Goal: Transaction & Acquisition: Purchase product/service

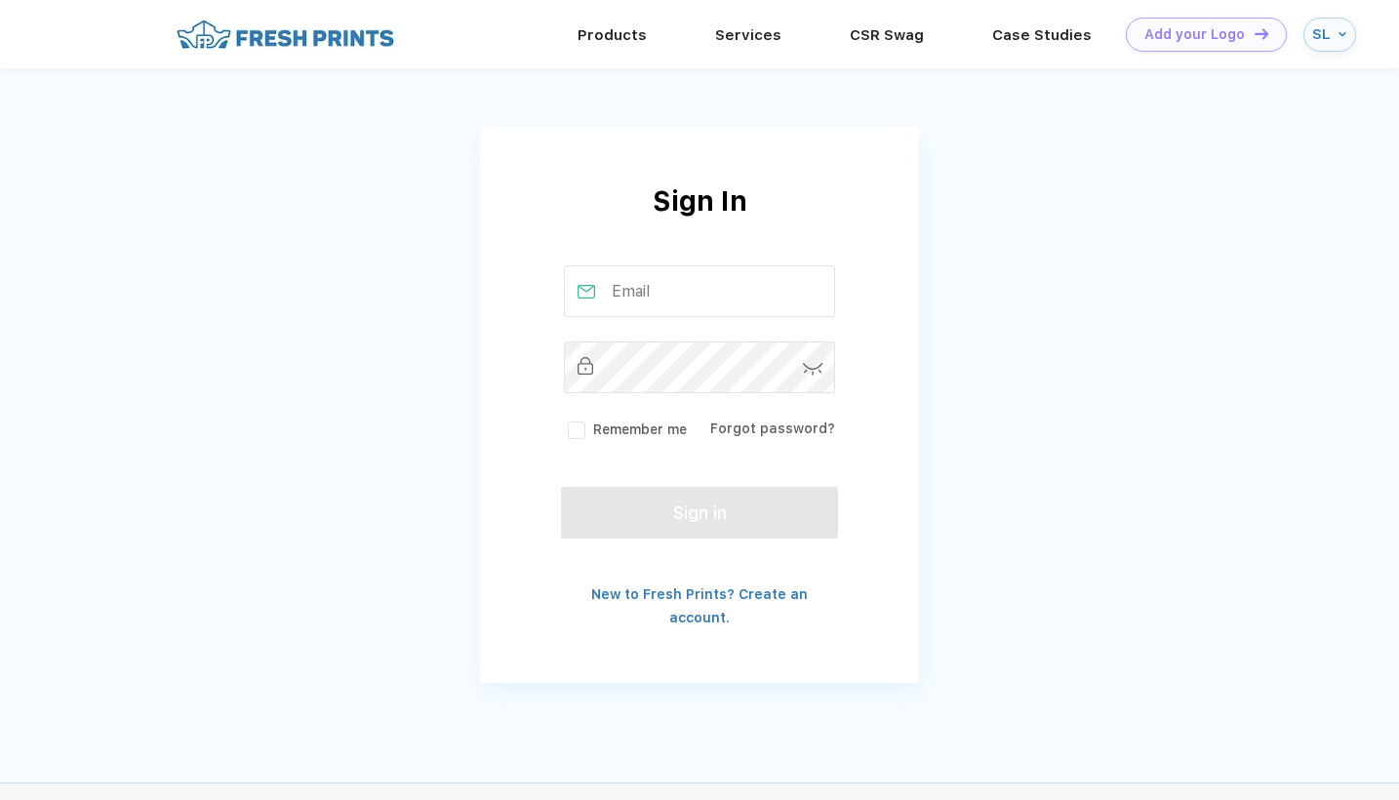
click at [690, 276] on input "text" at bounding box center [700, 291] width 272 height 52
click at [682, 299] on input "text" at bounding box center [700, 291] width 272 height 52
type input "s"
type input "i"
type input "info@pickleballpalacenj.com"
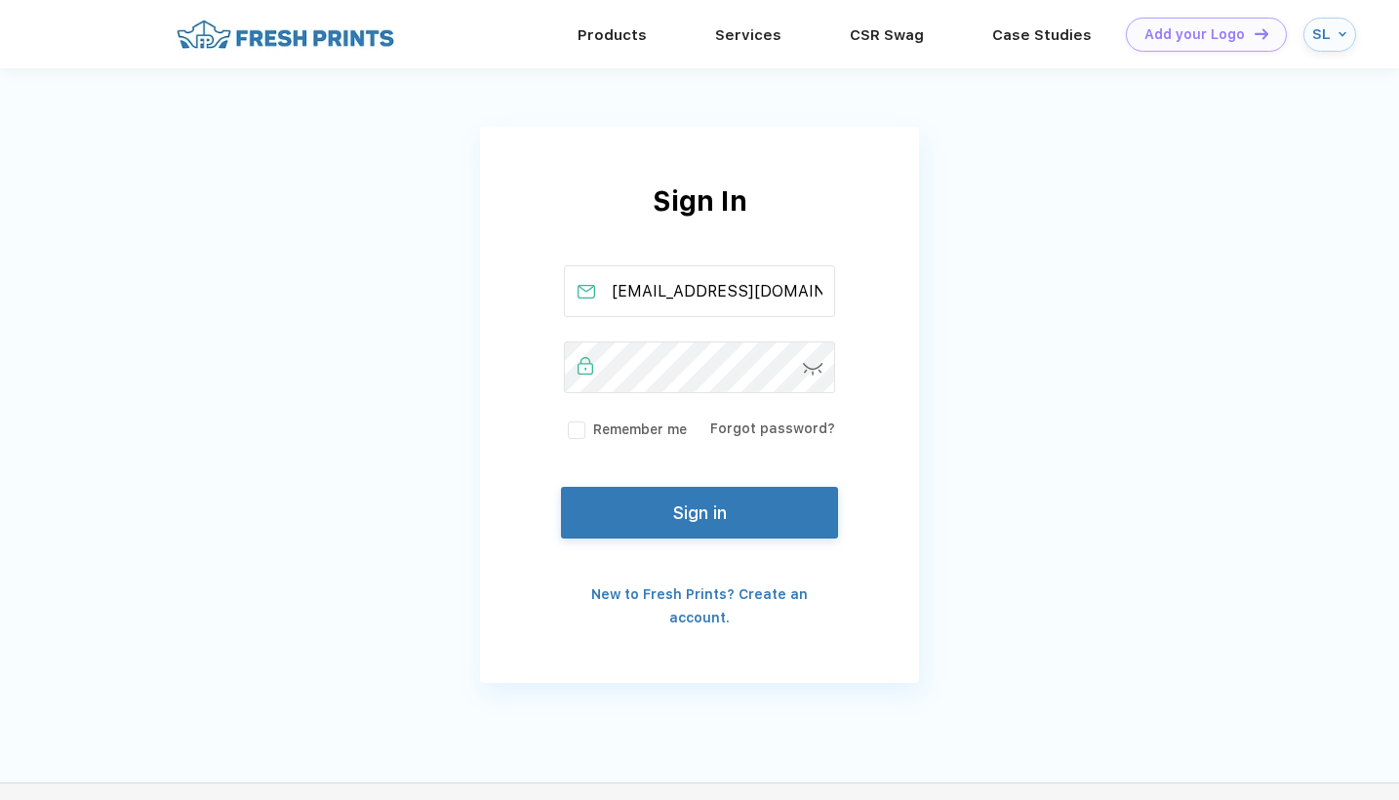
click at [810, 367] on img at bounding box center [813, 369] width 20 height 13
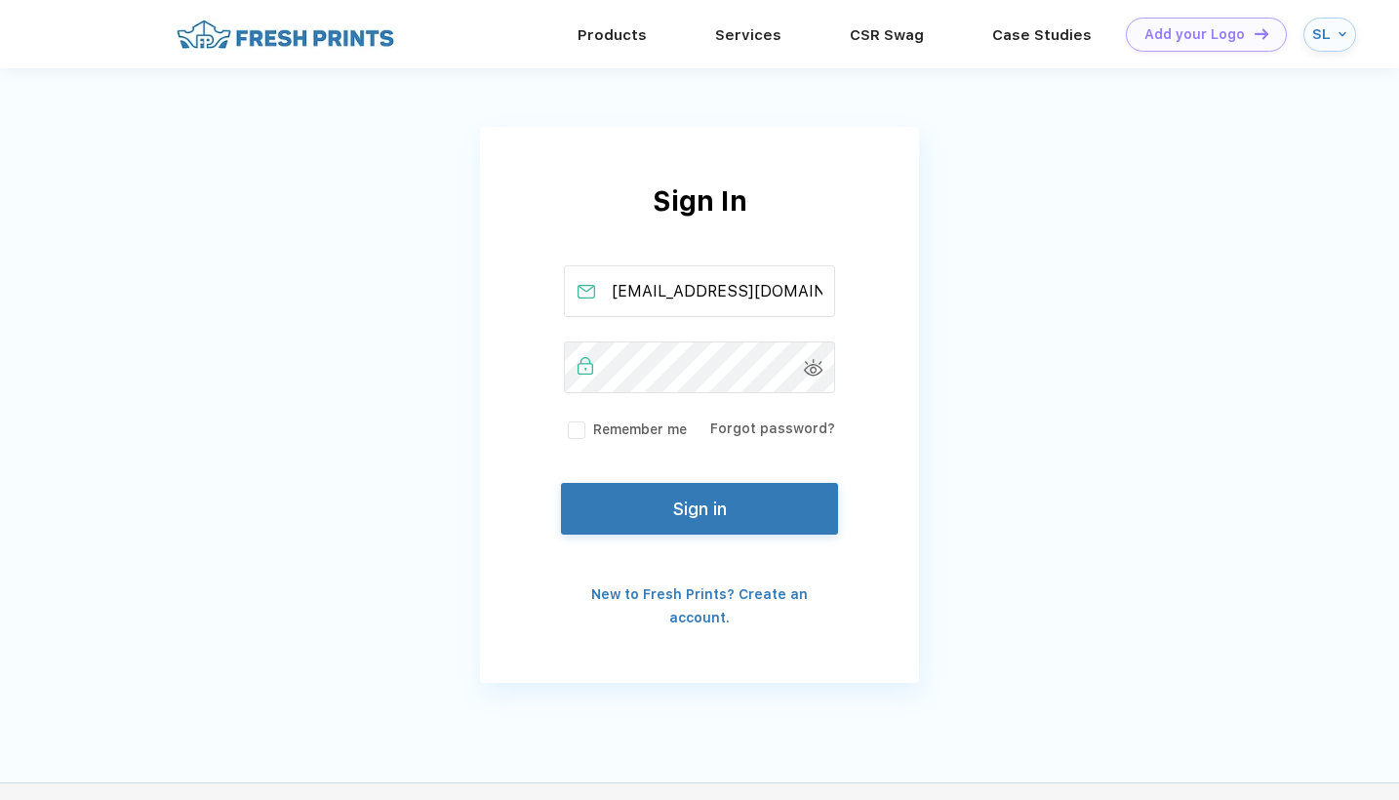
click at [670, 520] on button "Sign in" at bounding box center [699, 509] width 277 height 52
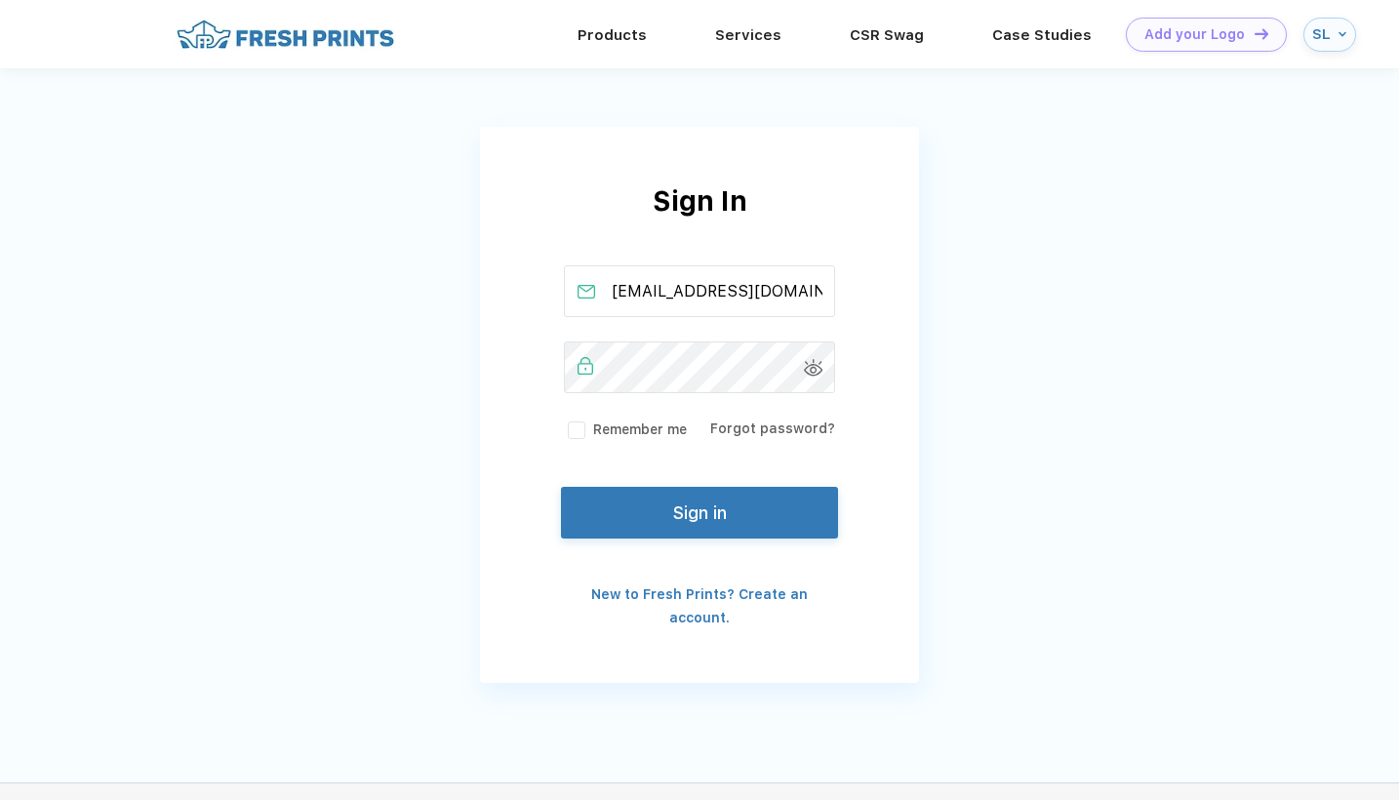
click at [764, 398] on div "info@pickleballpalacenj.com Remember me Forgot password?" at bounding box center [699, 352] width 277 height 175
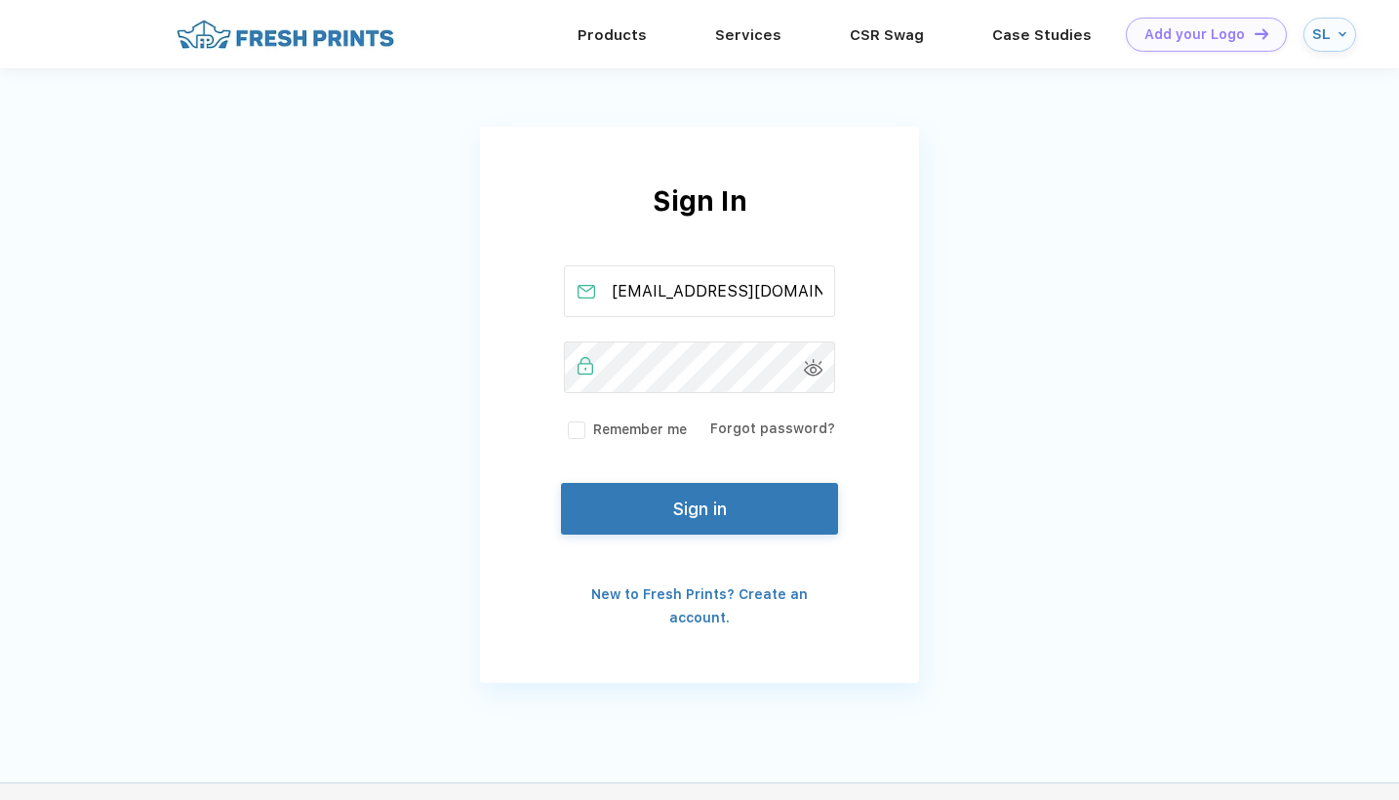
click at [693, 523] on button "Sign in" at bounding box center [699, 509] width 277 height 52
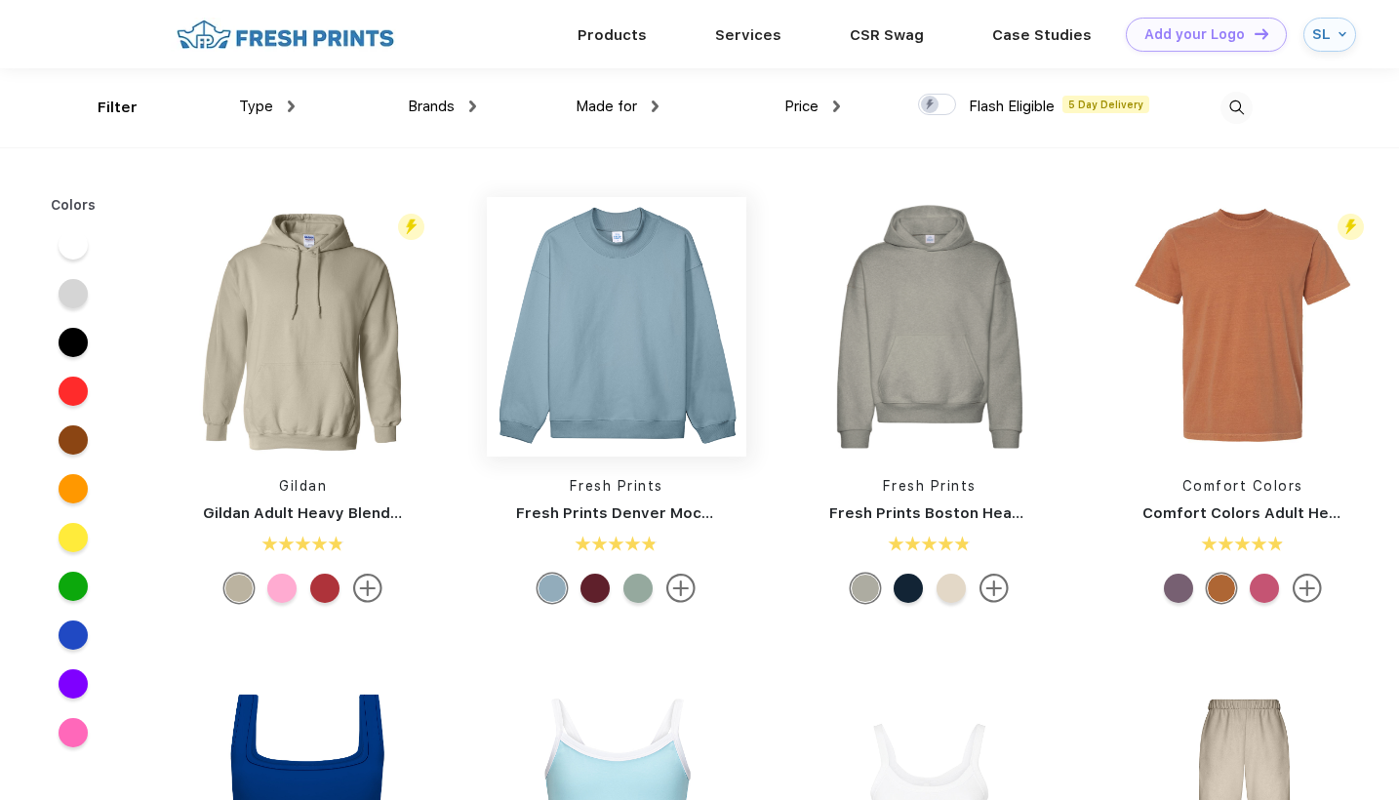
scroll to position [1, 0]
click at [1209, 298] on img at bounding box center [1242, 325] width 259 height 259
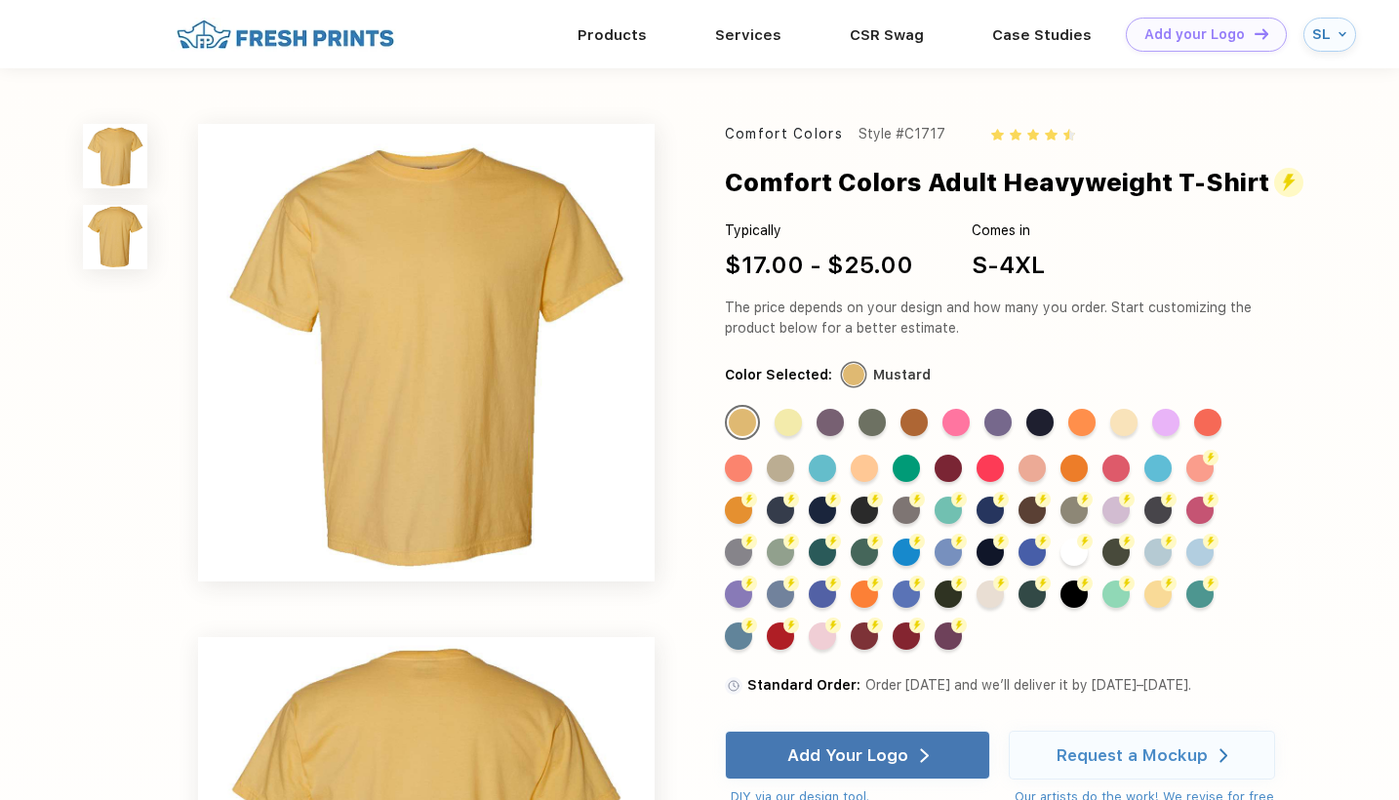
click at [621, 33] on link "Products" at bounding box center [611, 34] width 69 height 18
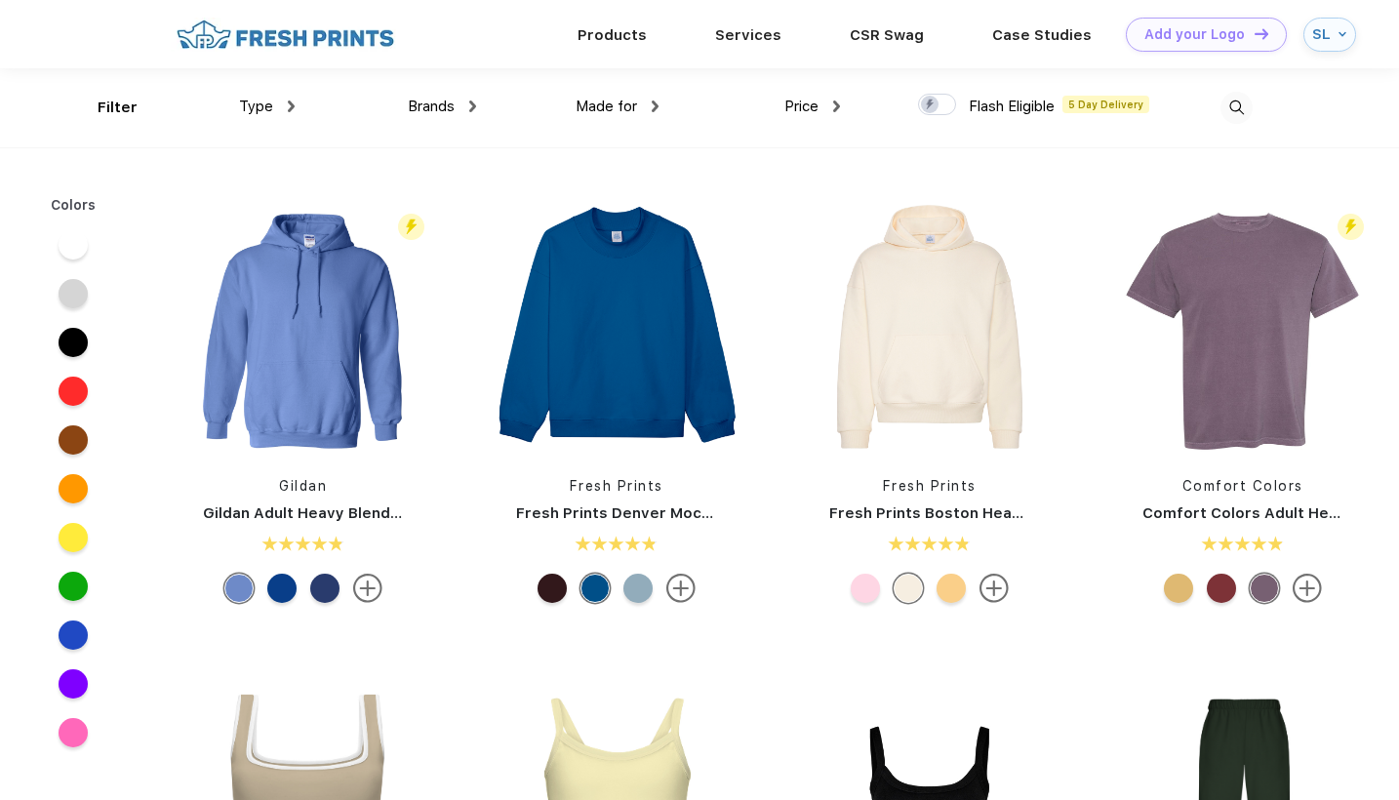
click at [428, 96] on div "Brands" at bounding box center [442, 107] width 68 height 22
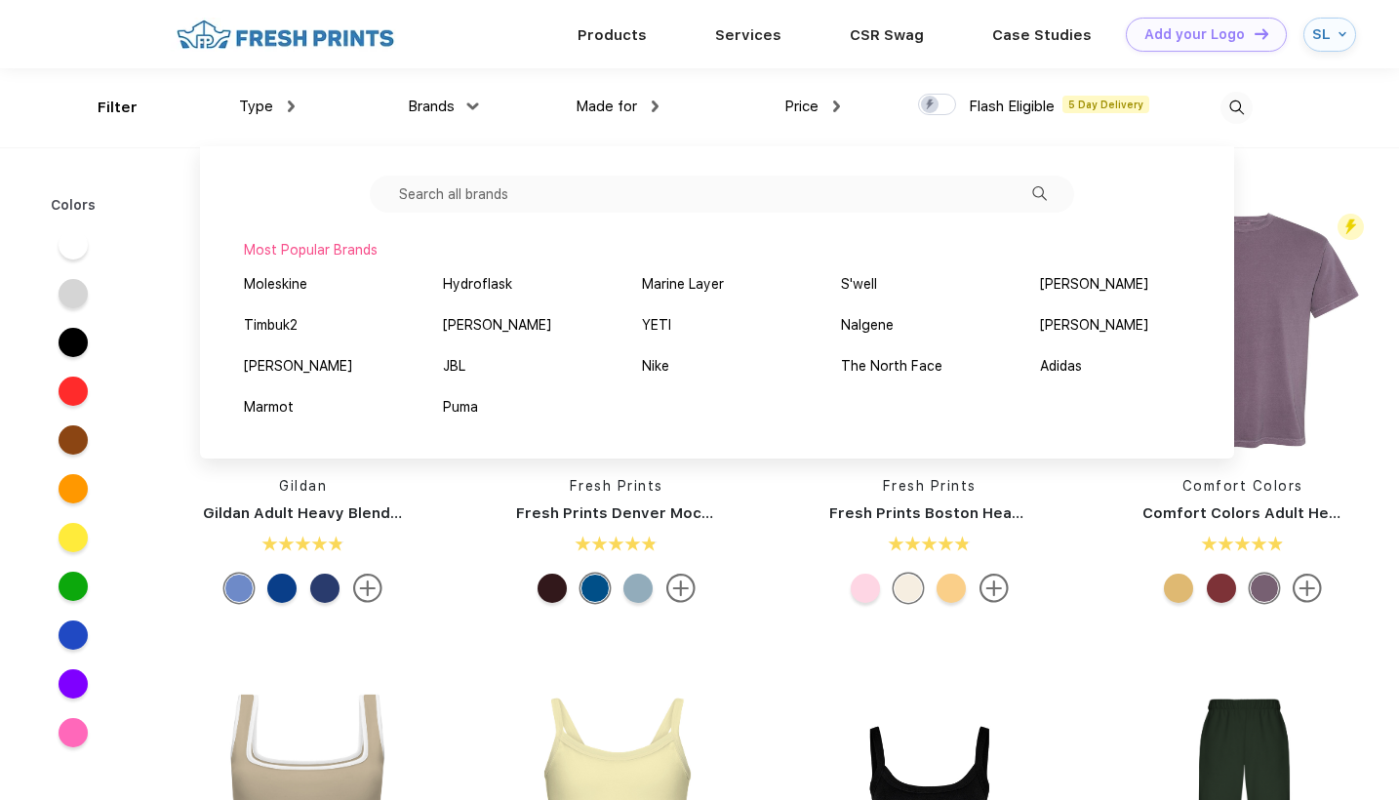
scroll to position [1, 0]
click at [664, 323] on div "YETI" at bounding box center [656, 324] width 29 height 20
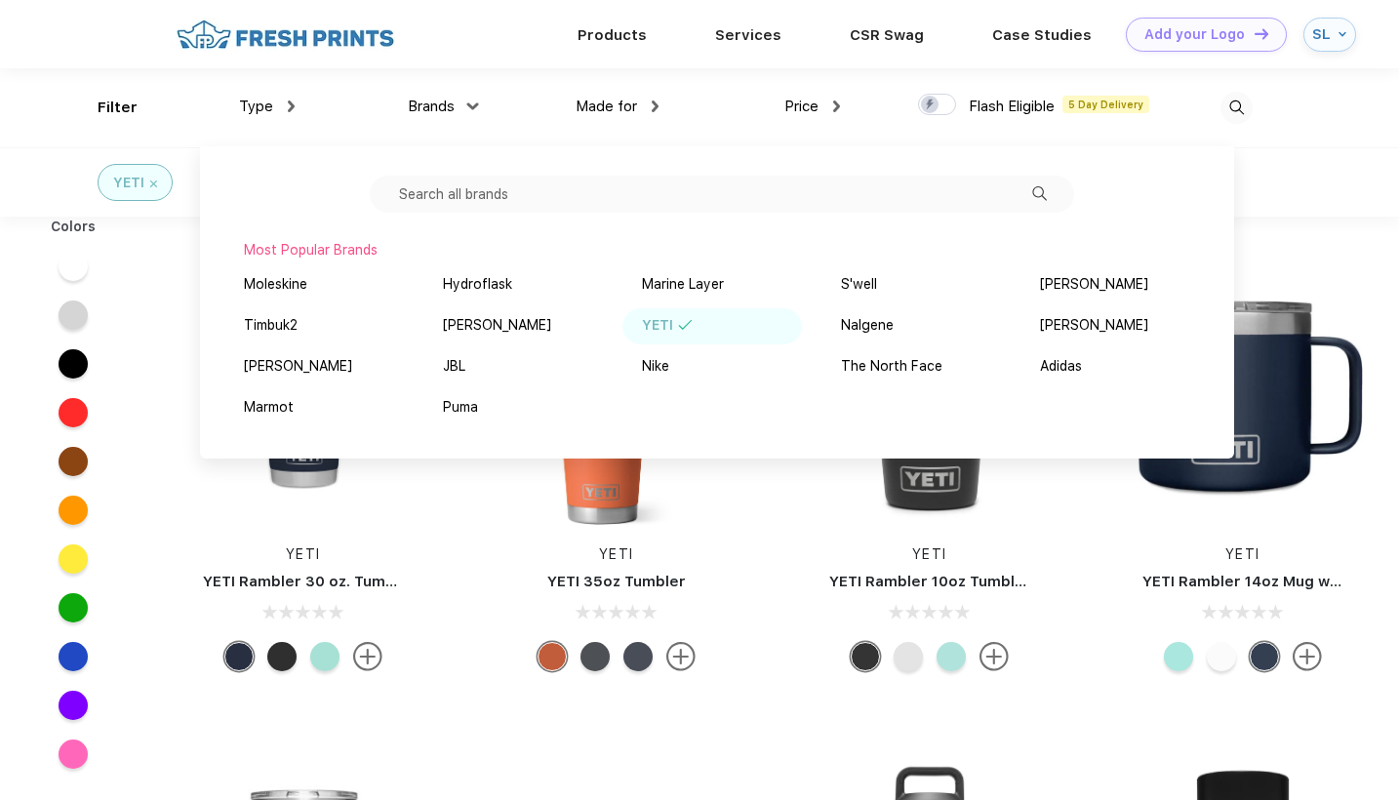
click at [473, 200] on input "text" at bounding box center [722, 194] width 704 height 37
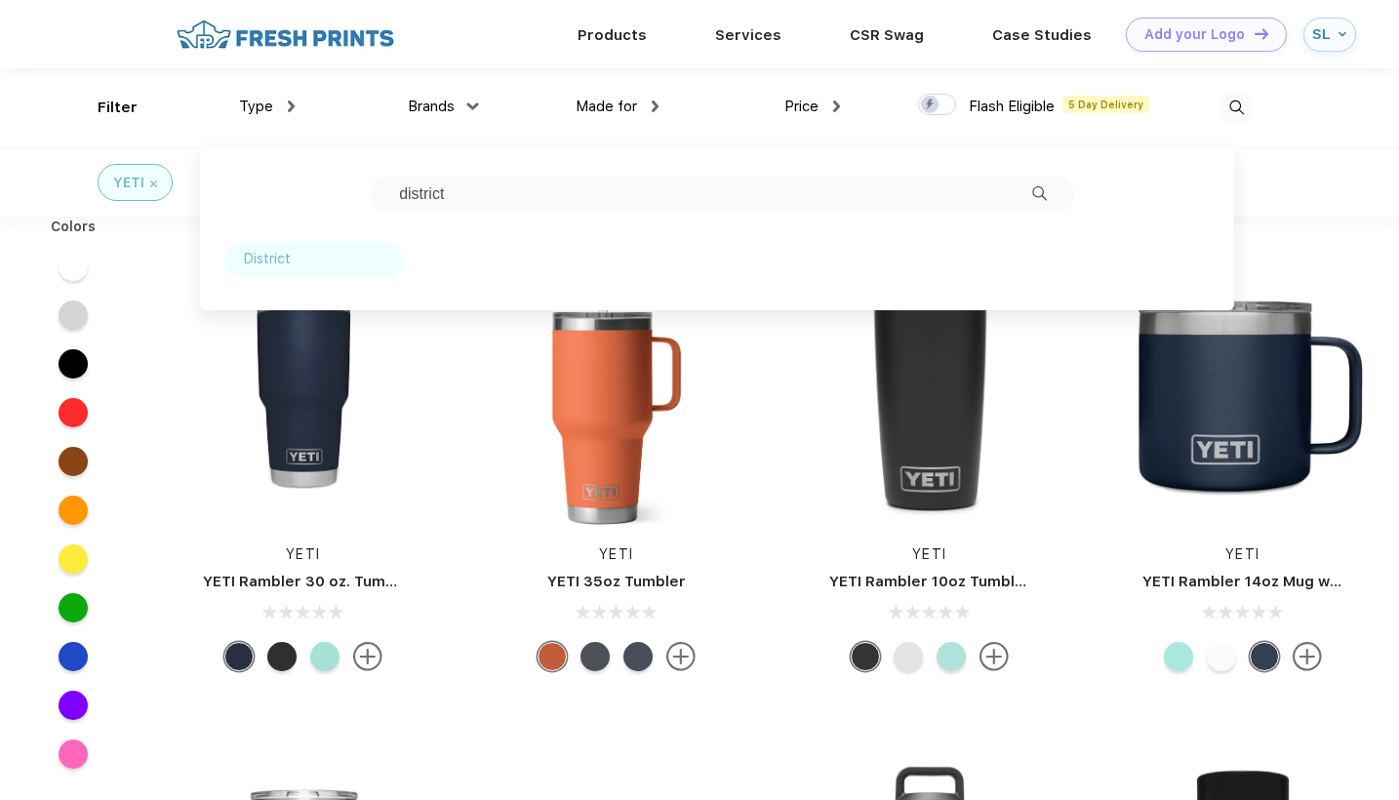
click at [272, 258] on div "District" at bounding box center [267, 259] width 47 height 20
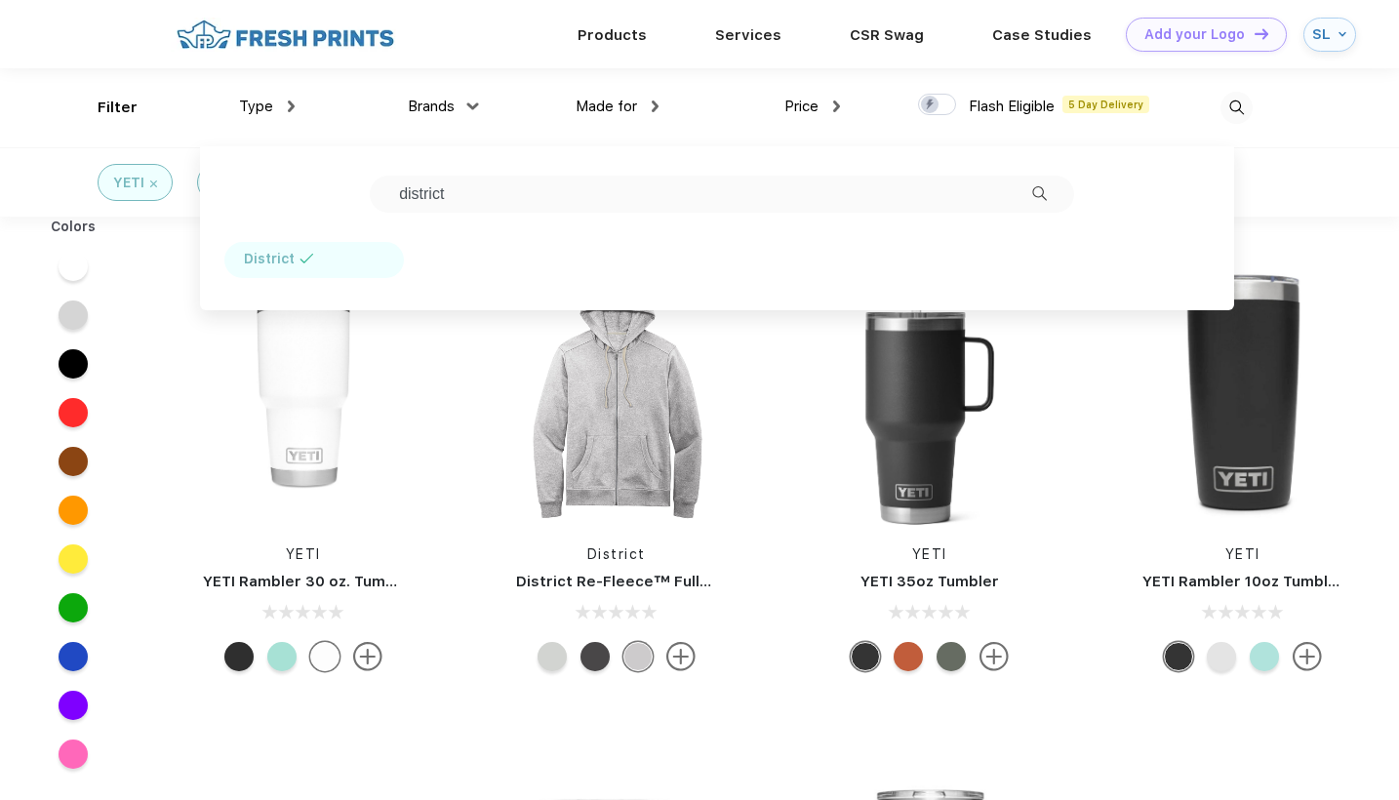
click at [1293, 174] on div "YETI District" at bounding box center [699, 181] width 1399 height 69
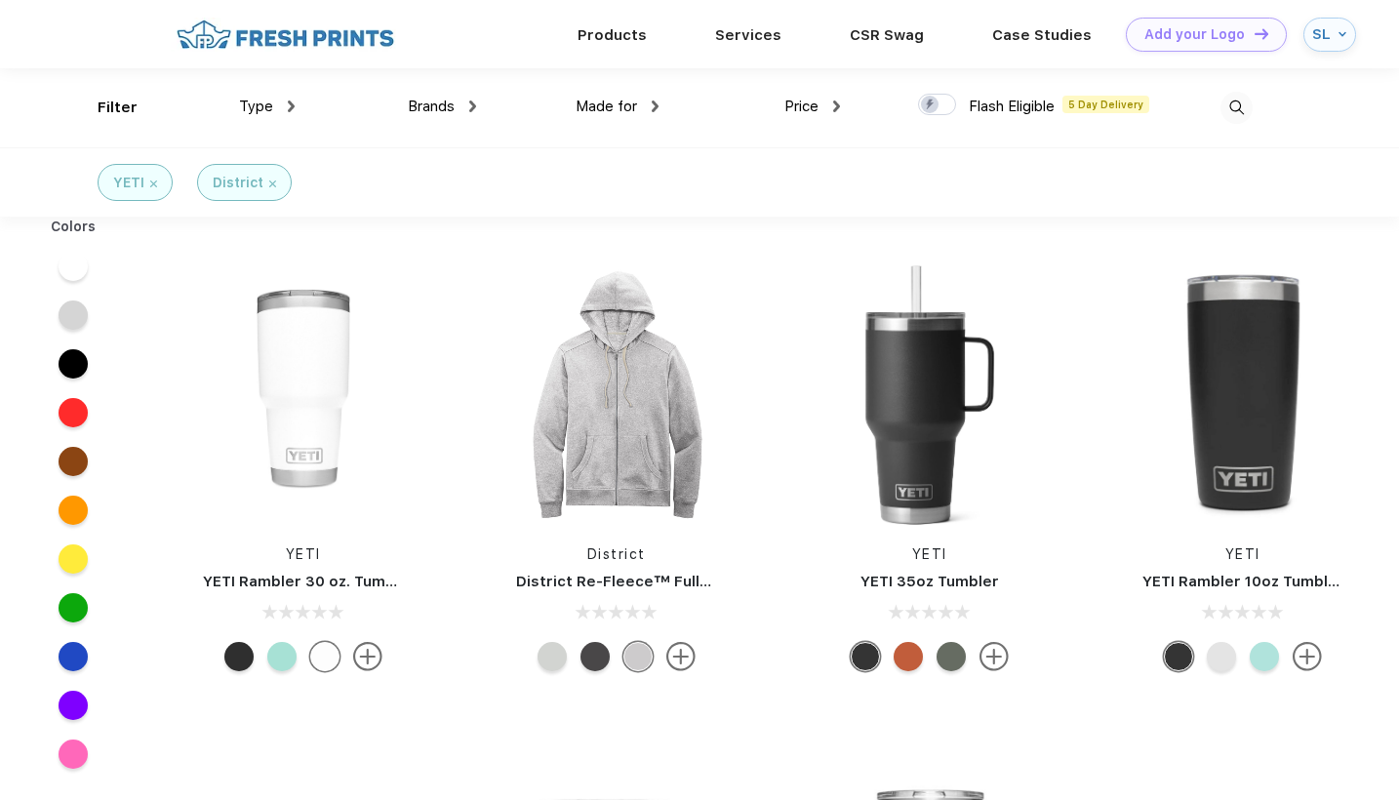
click at [244, 106] on span "Type" at bounding box center [256, 107] width 34 height 18
click at [288, 103] on img at bounding box center [291, 106] width 7 height 12
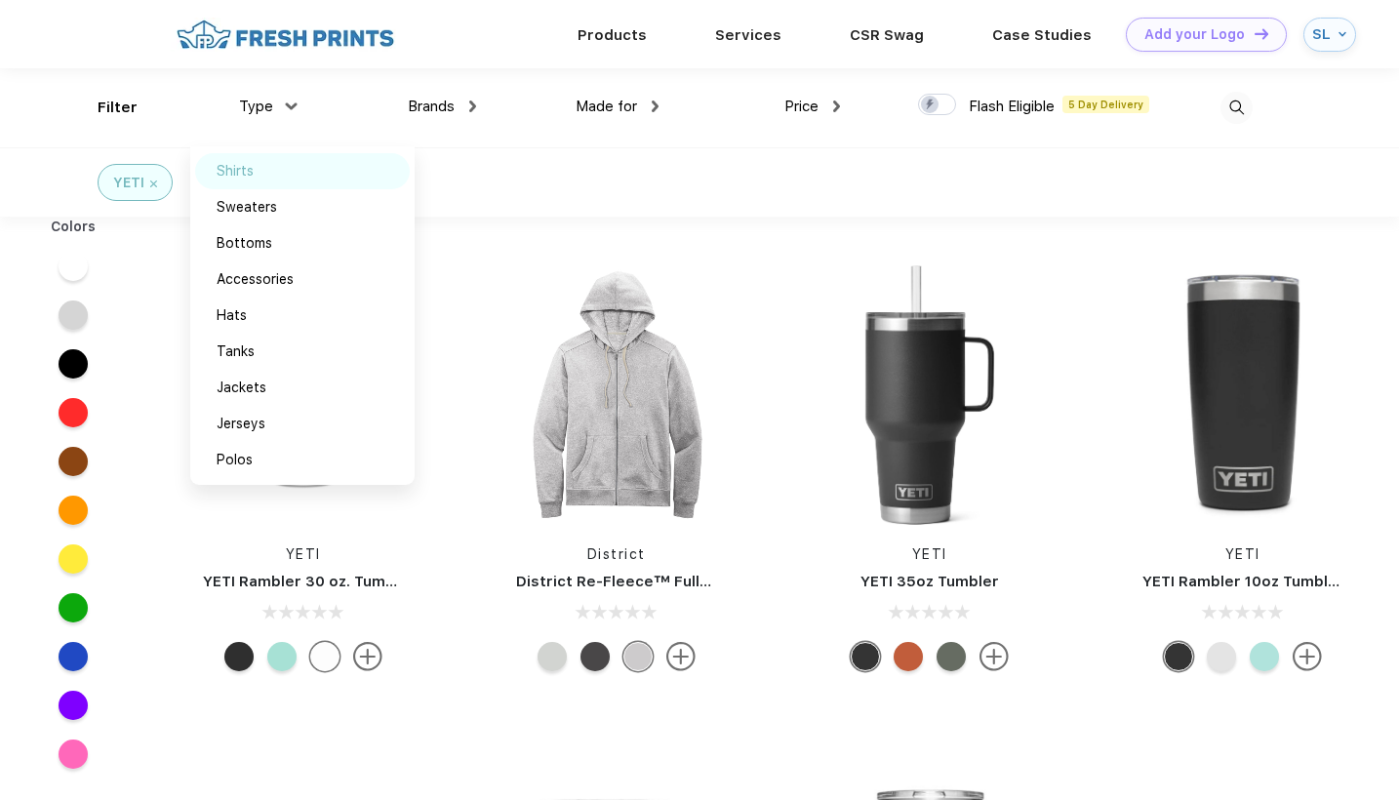
click at [261, 181] on div "Shirts" at bounding box center [302, 171] width 215 height 36
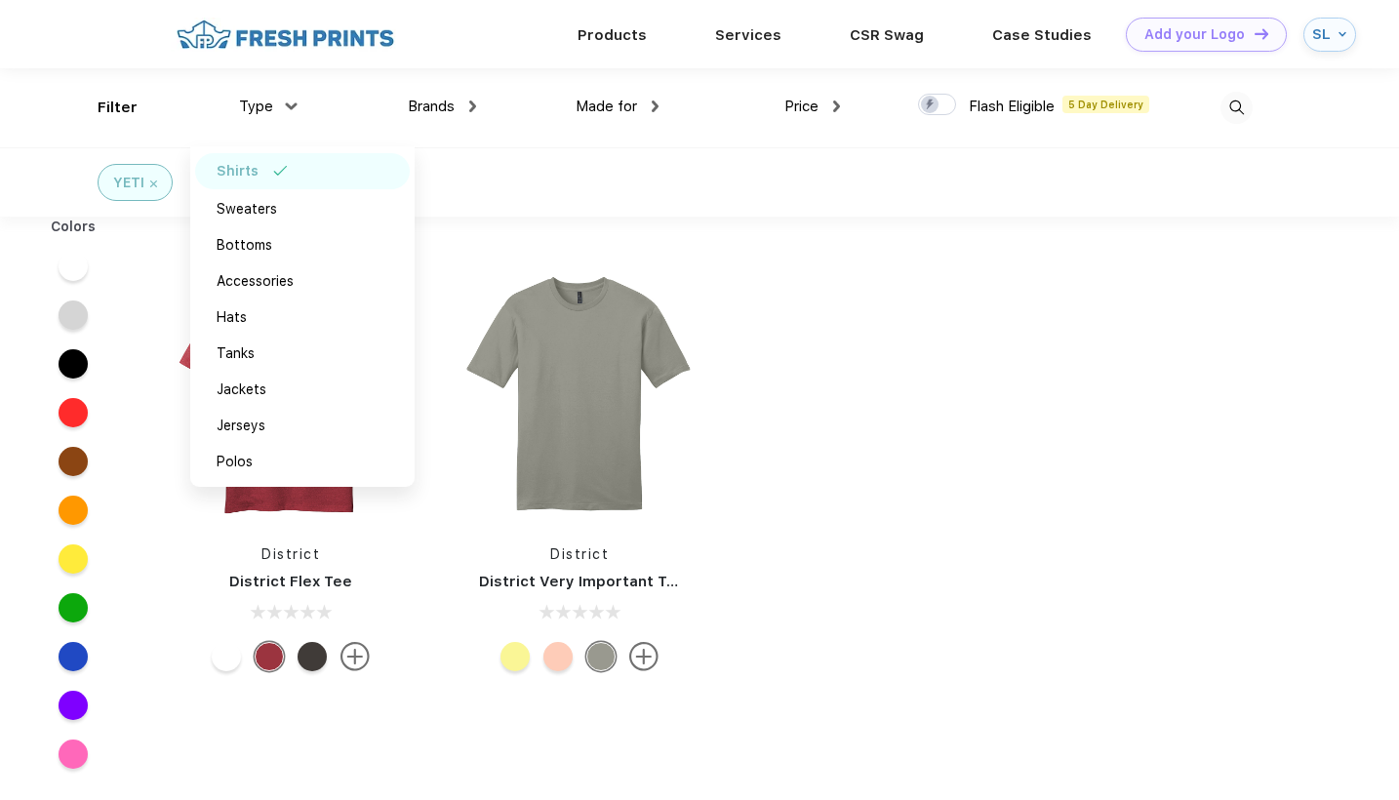
scroll to position [21, 0]
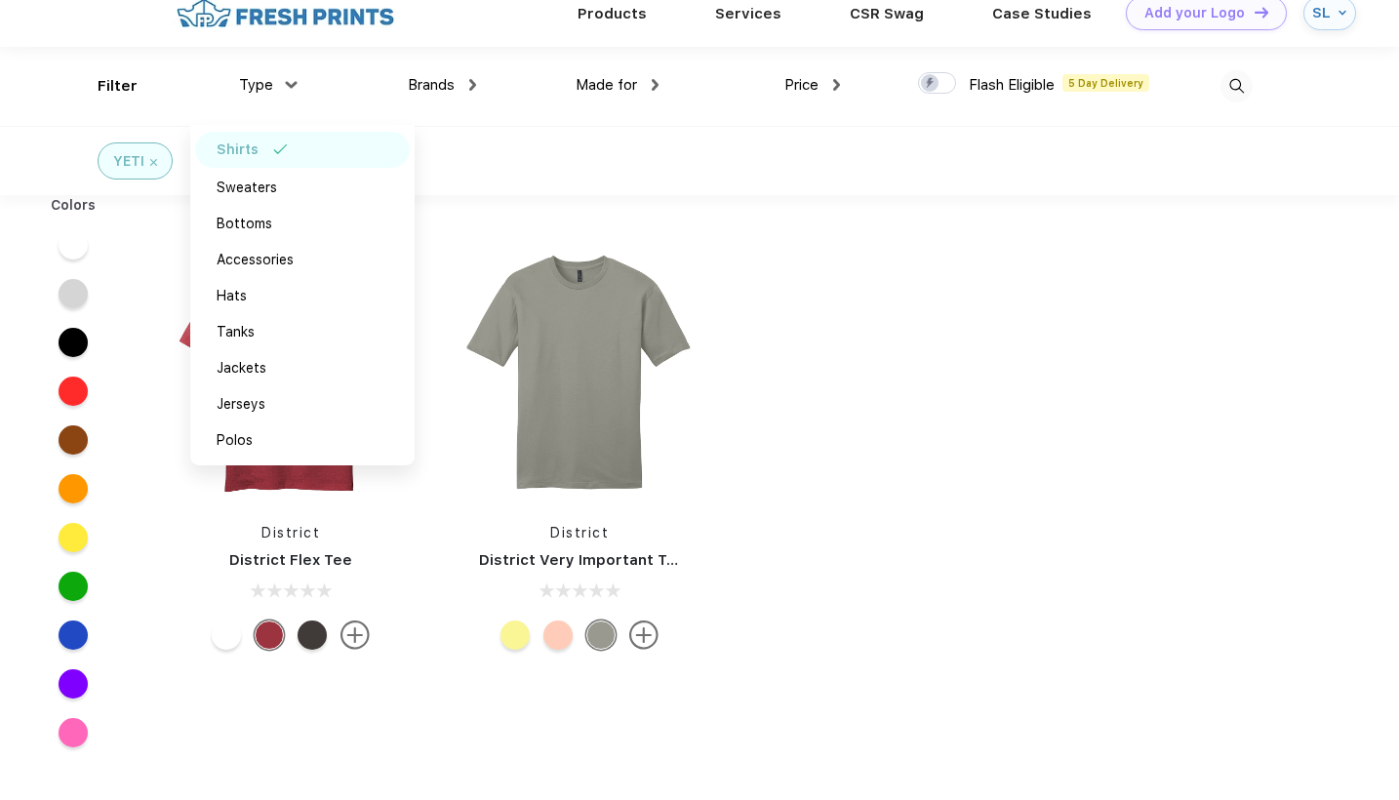
click at [1076, 389] on div "Colors District District [GEOGRAPHIC_DATA] Very Important Tee" at bounding box center [699, 600] width 1399 height 810
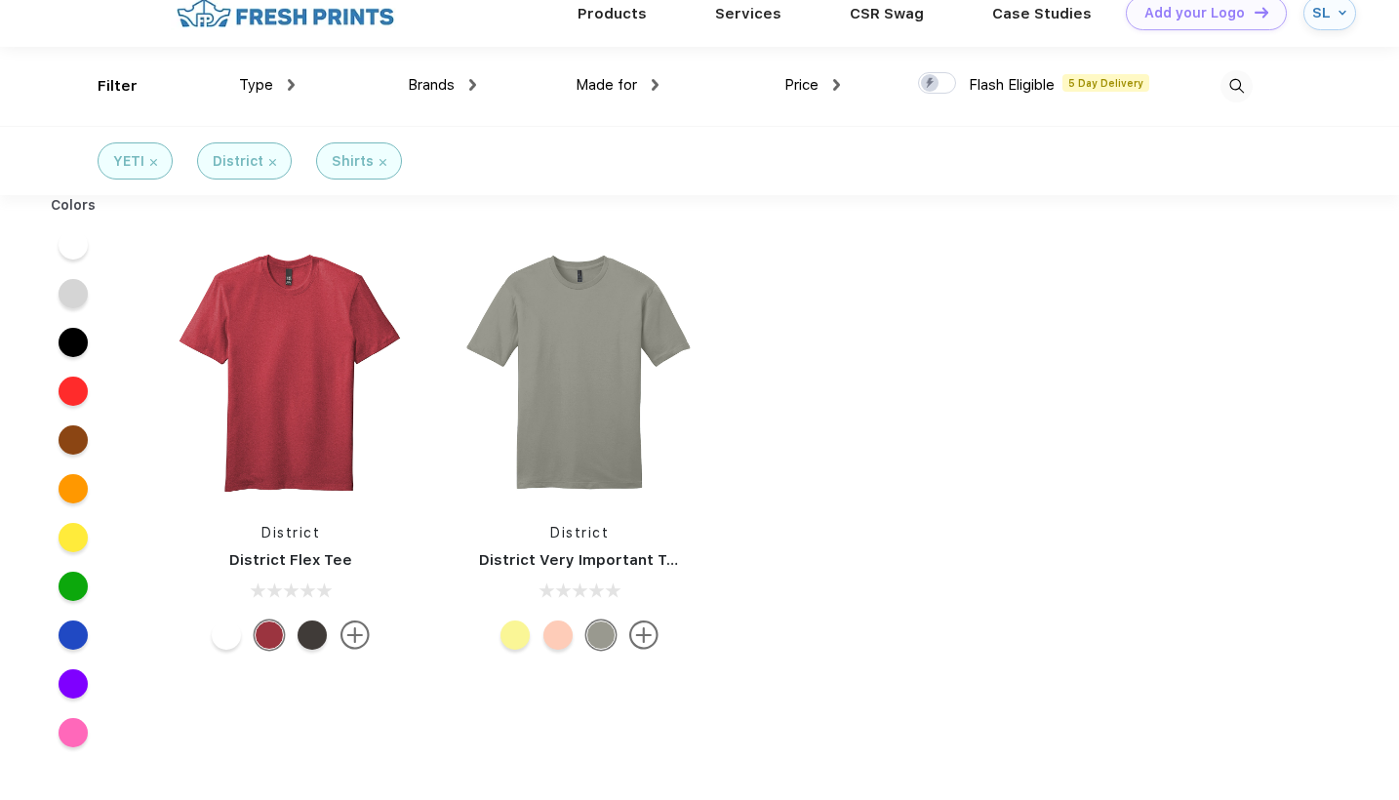
scroll to position [0, 0]
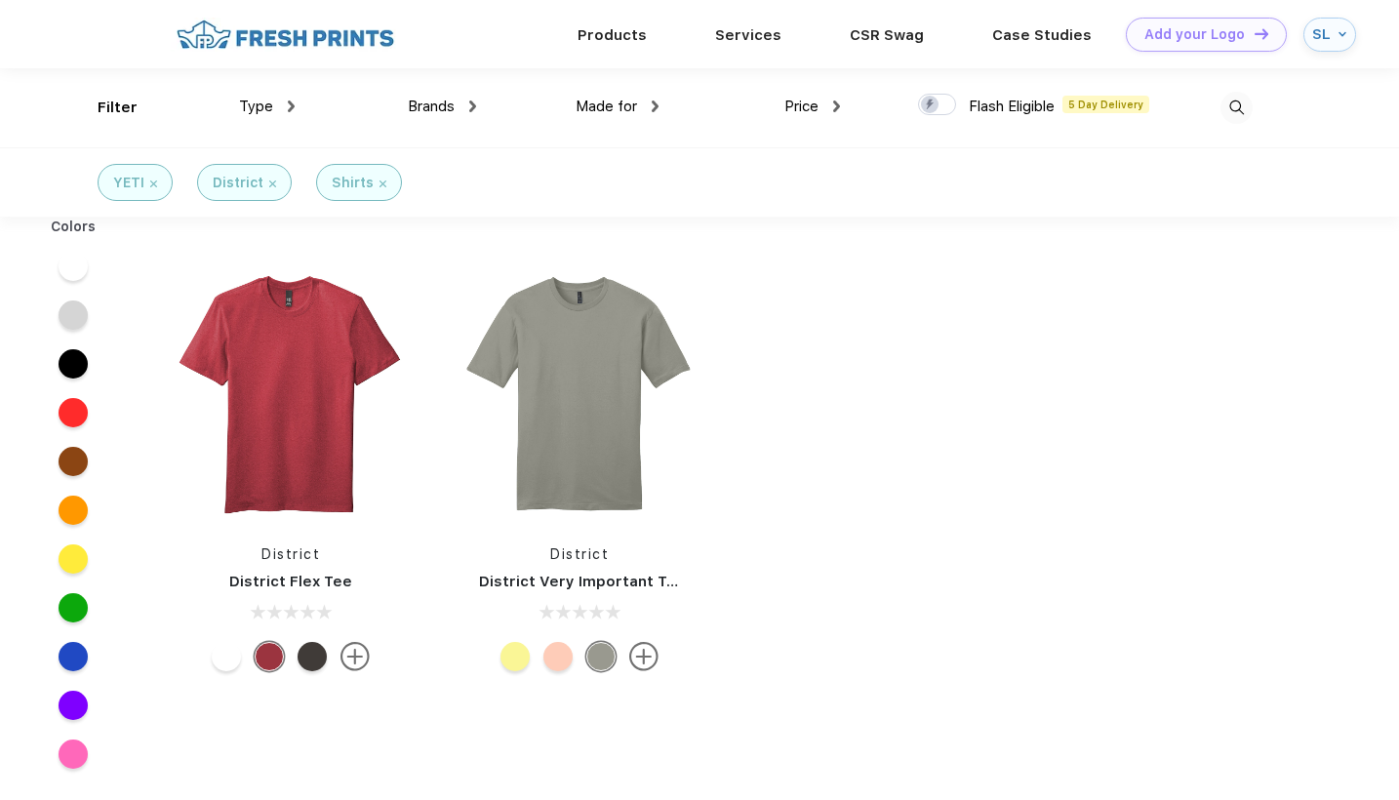
click at [457, 107] on div "Brands" at bounding box center [442, 107] width 68 height 22
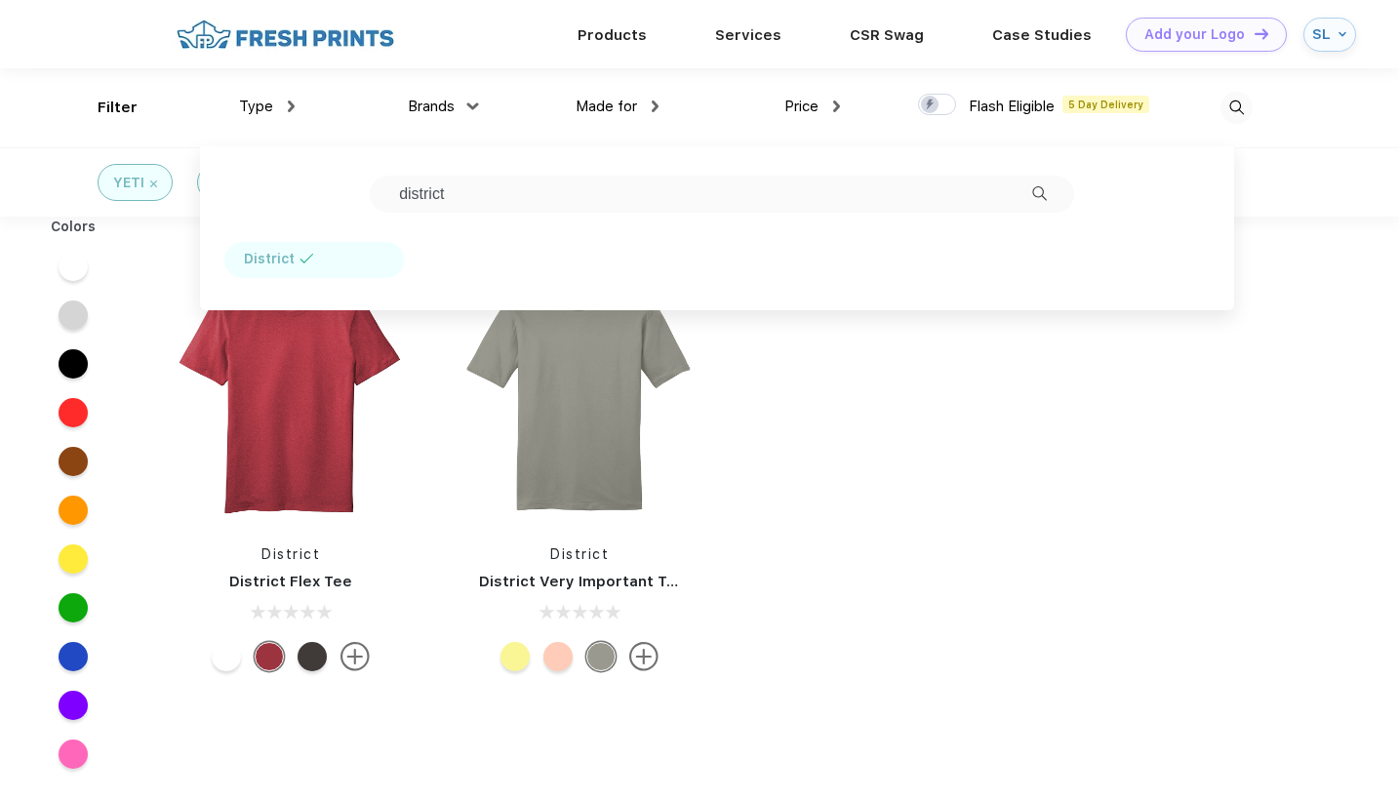
click at [447, 188] on input "district" at bounding box center [722, 194] width 704 height 37
click at [446, 190] on input "district" at bounding box center [722, 194] width 704 height 37
type input "Bella"
drag, startPoint x: 388, startPoint y: 213, endPoint x: 261, endPoint y: 255, distance: 133.6
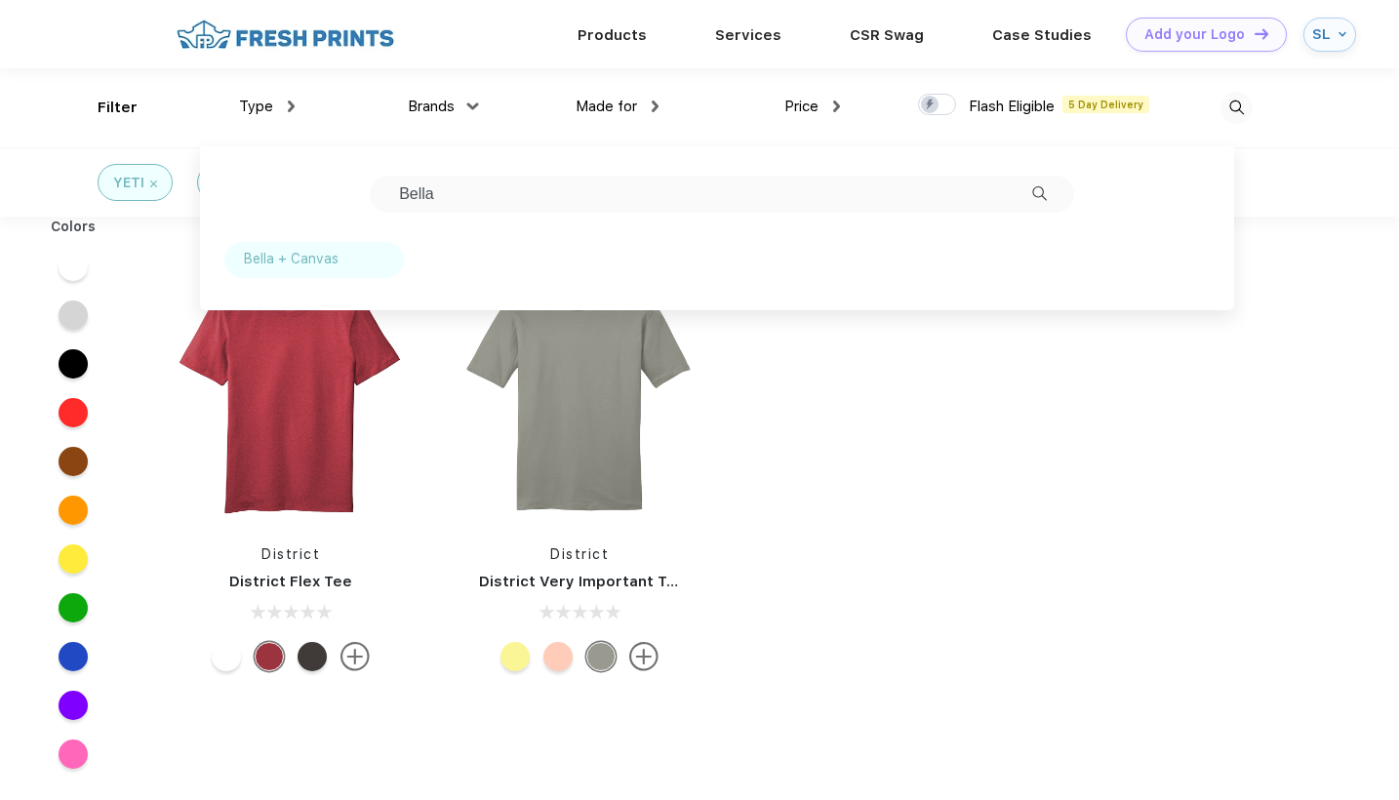
click at [261, 255] on div "Bella + Canvas" at bounding box center [291, 259] width 95 height 20
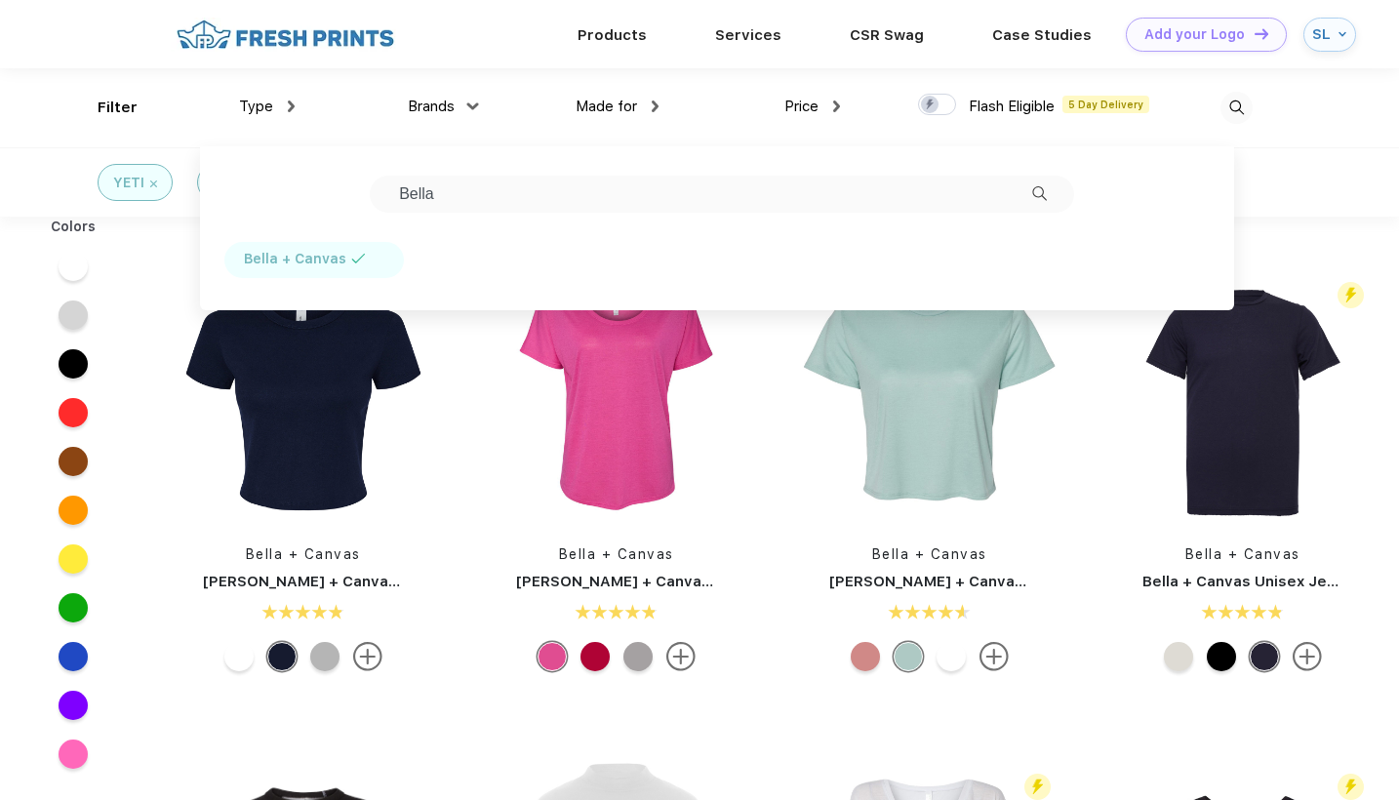
click at [1320, 200] on div "YETI District Shirts Bella + Canvas" at bounding box center [699, 181] width 1399 height 69
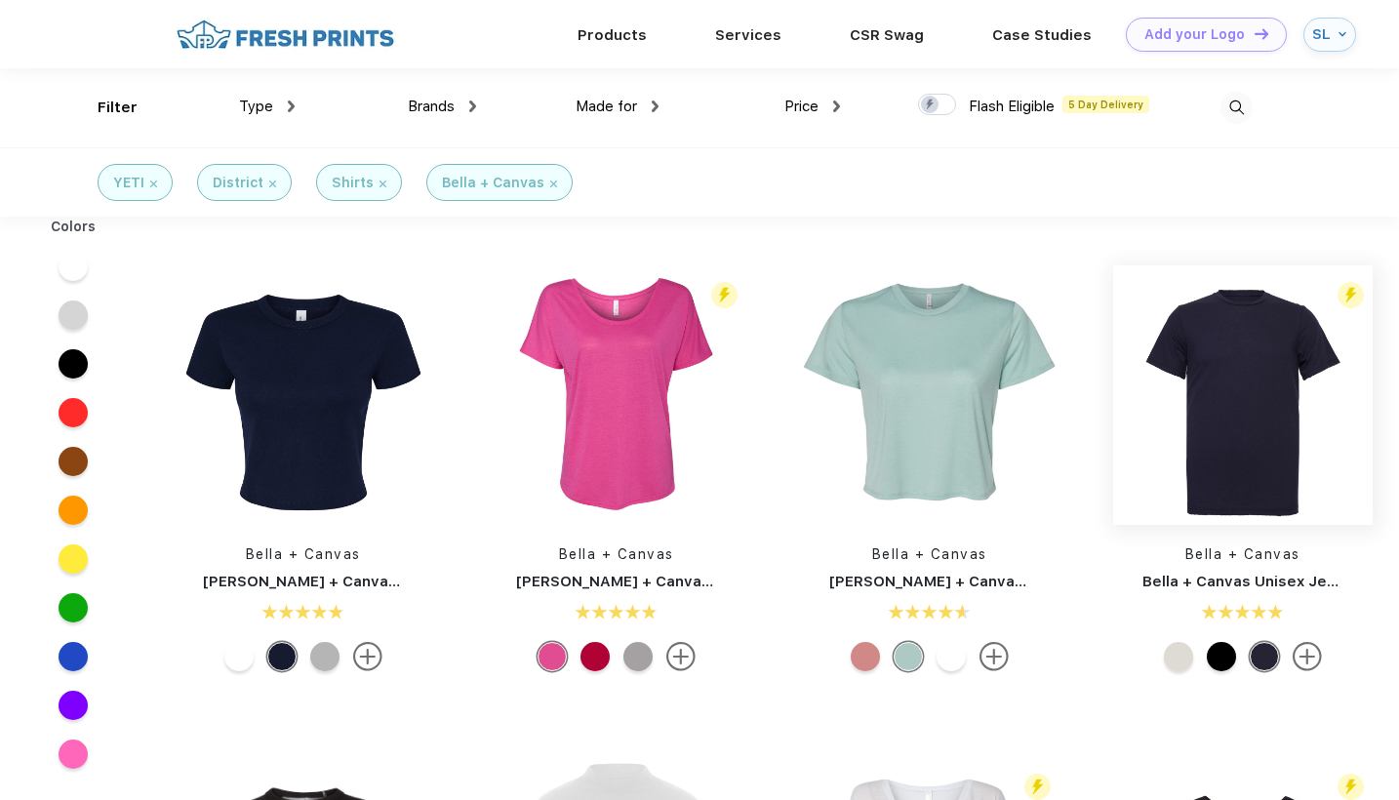
click at [1278, 338] on img at bounding box center [1242, 394] width 259 height 259
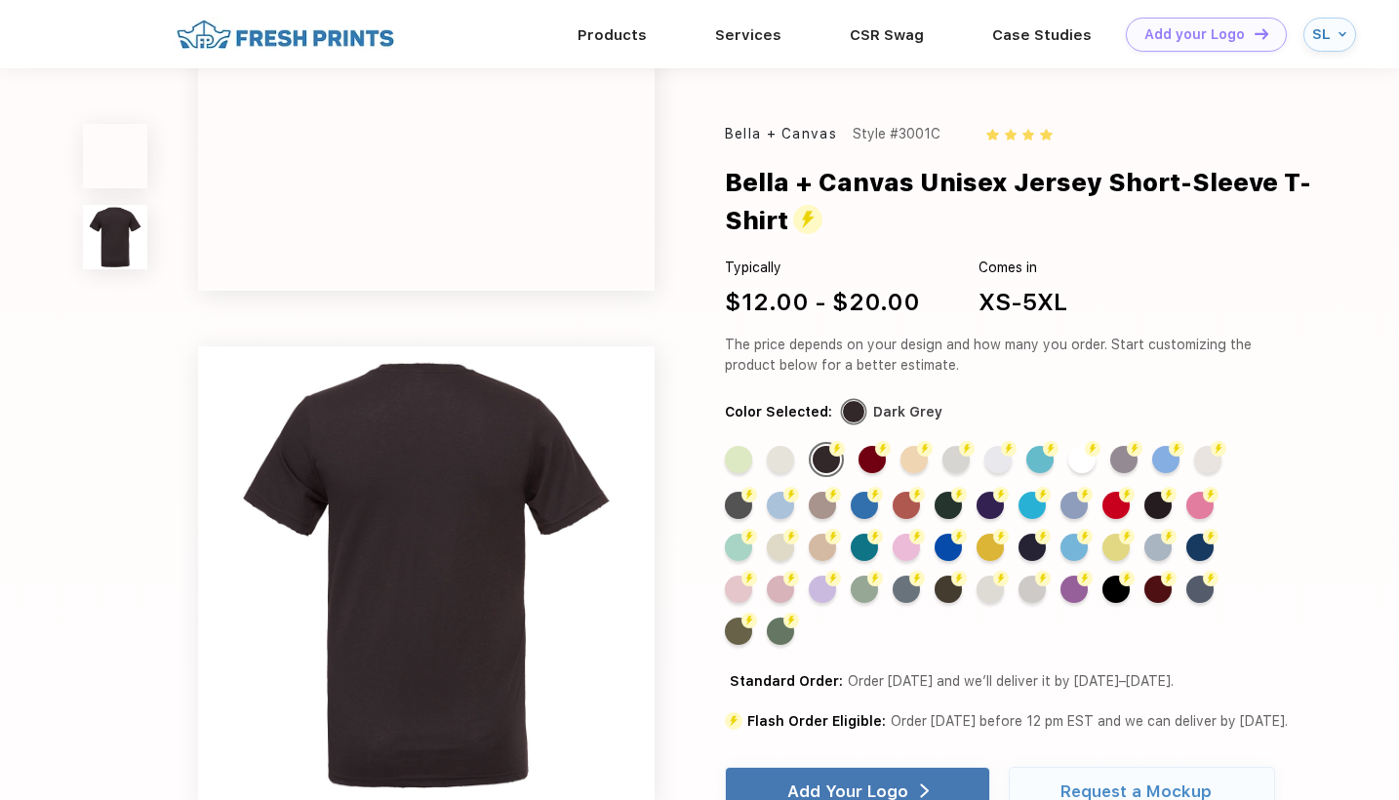
scroll to position [777, 0]
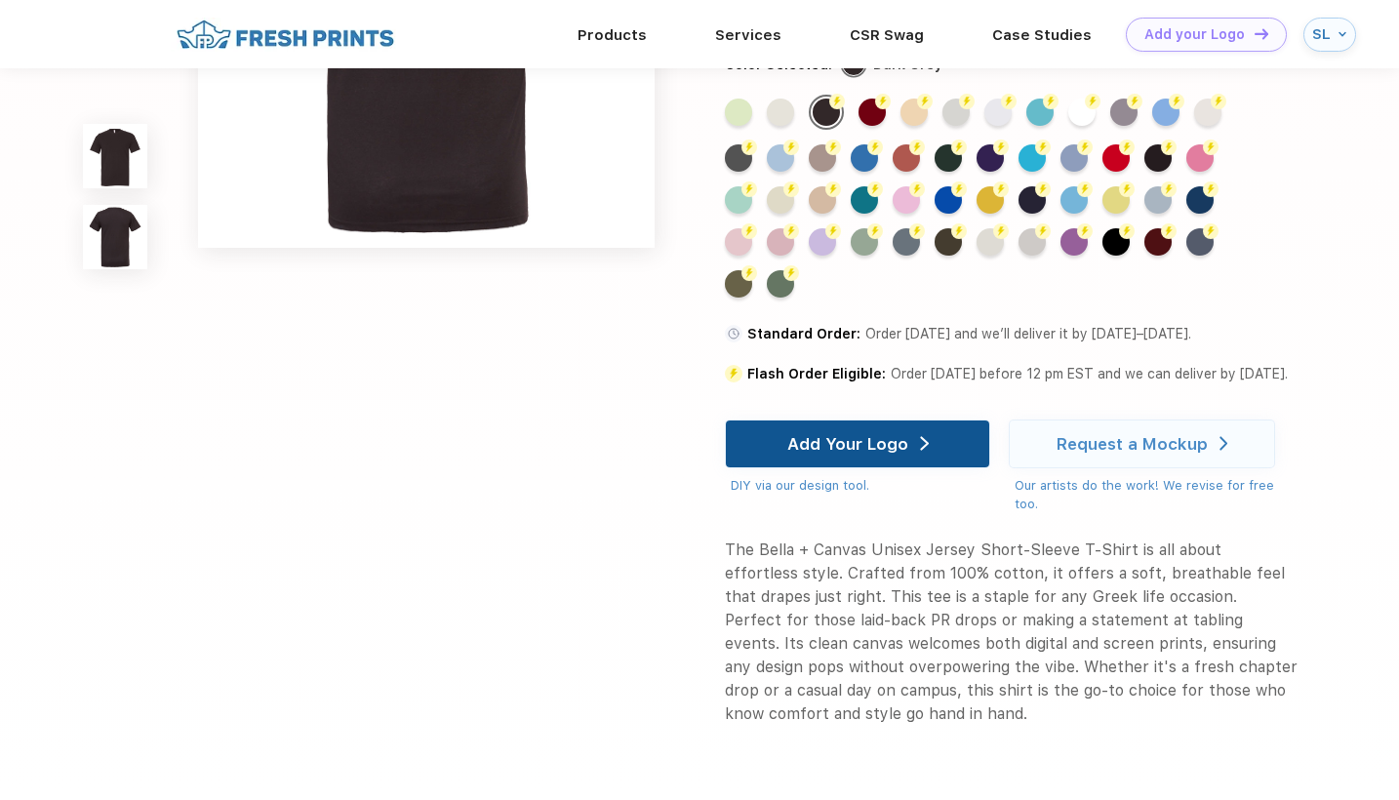
click at [840, 453] on div "Add Your Logo" at bounding box center [847, 443] width 121 height 20
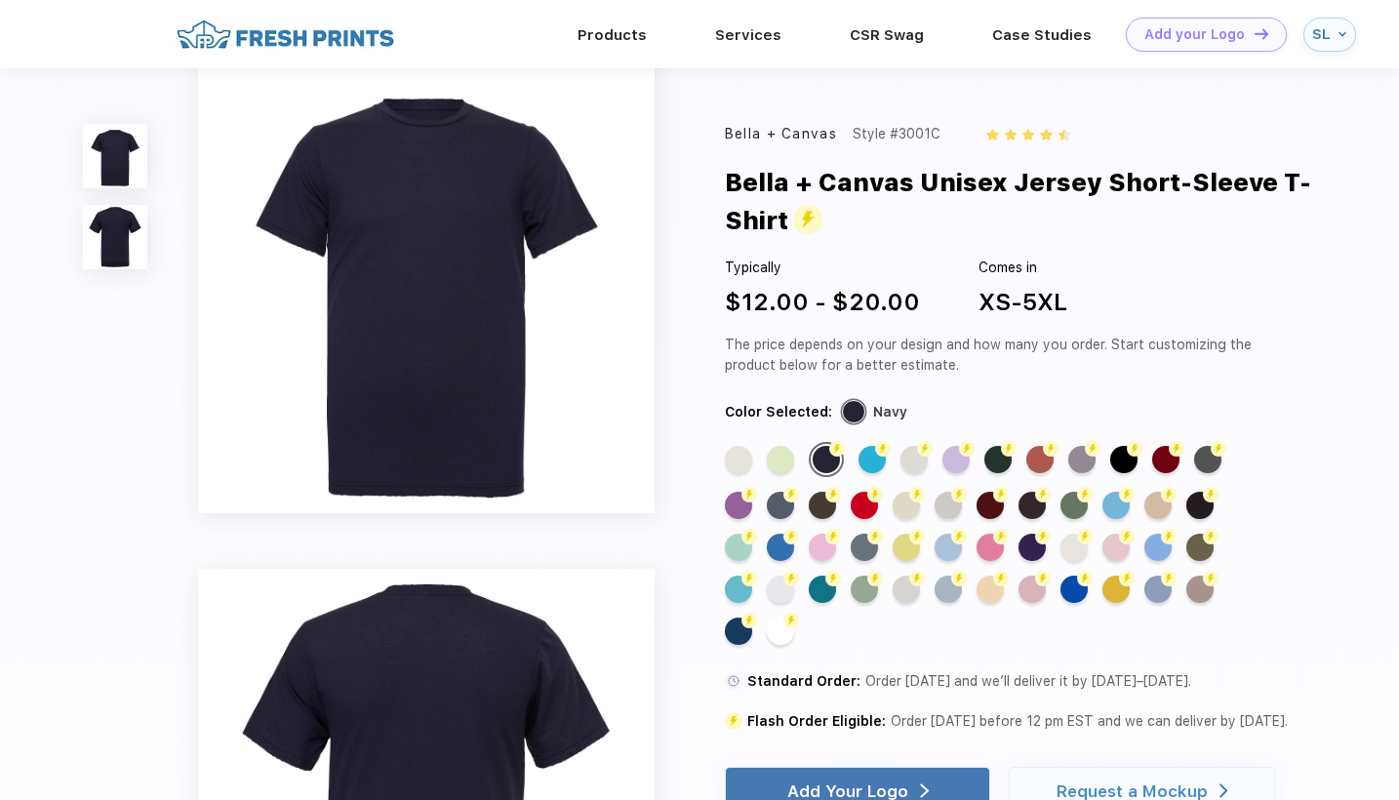
scroll to position [156, 0]
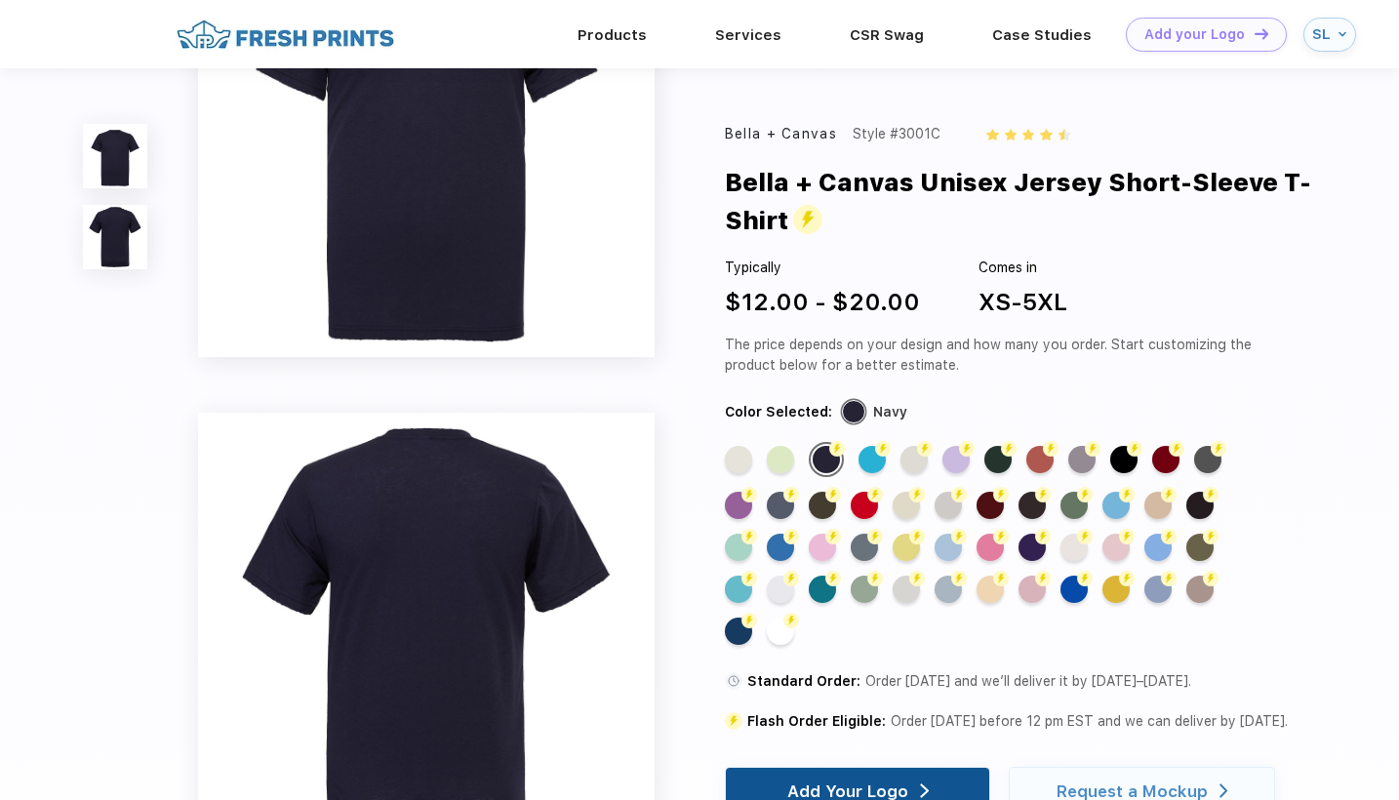
click at [893, 776] on div "Add Your Logo" at bounding box center [857, 791] width 141 height 47
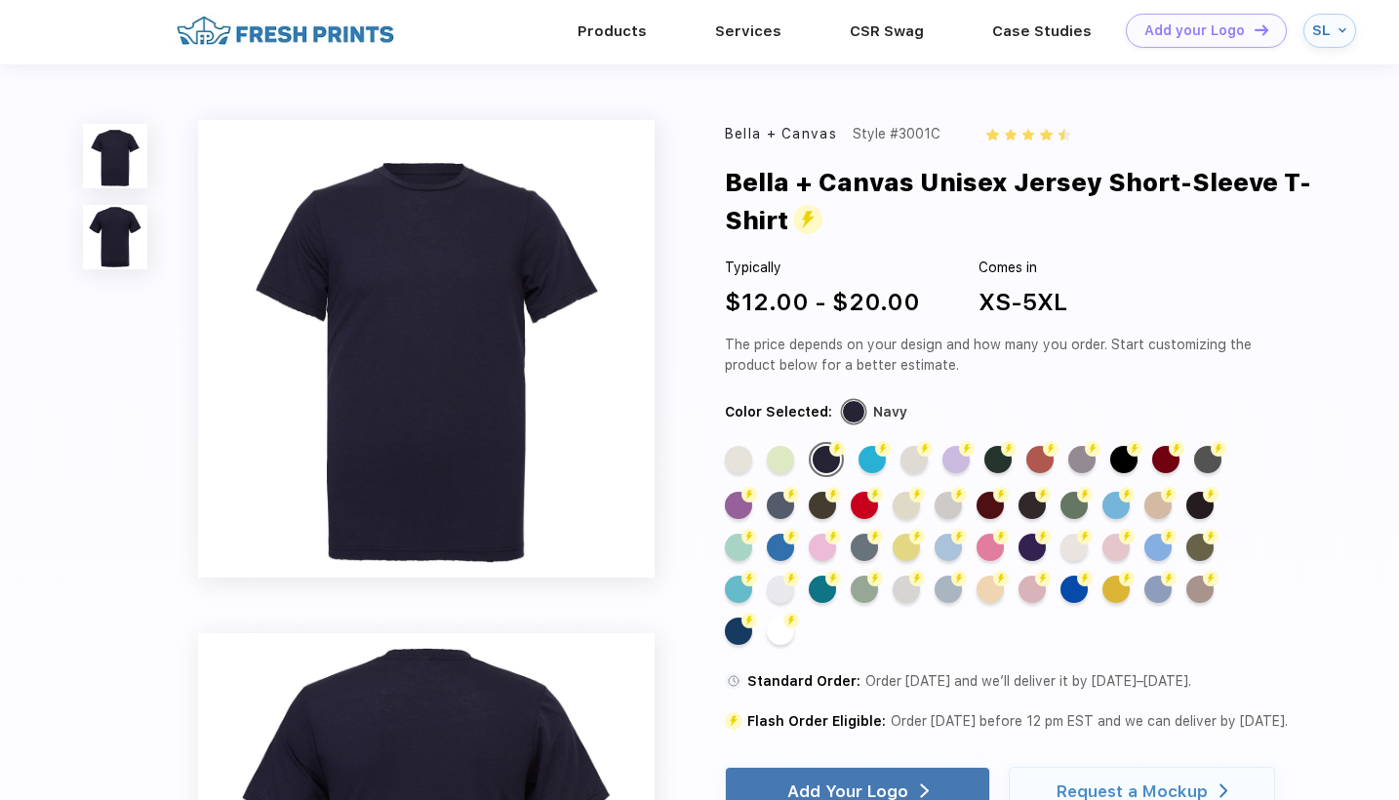
scroll to position [130, 0]
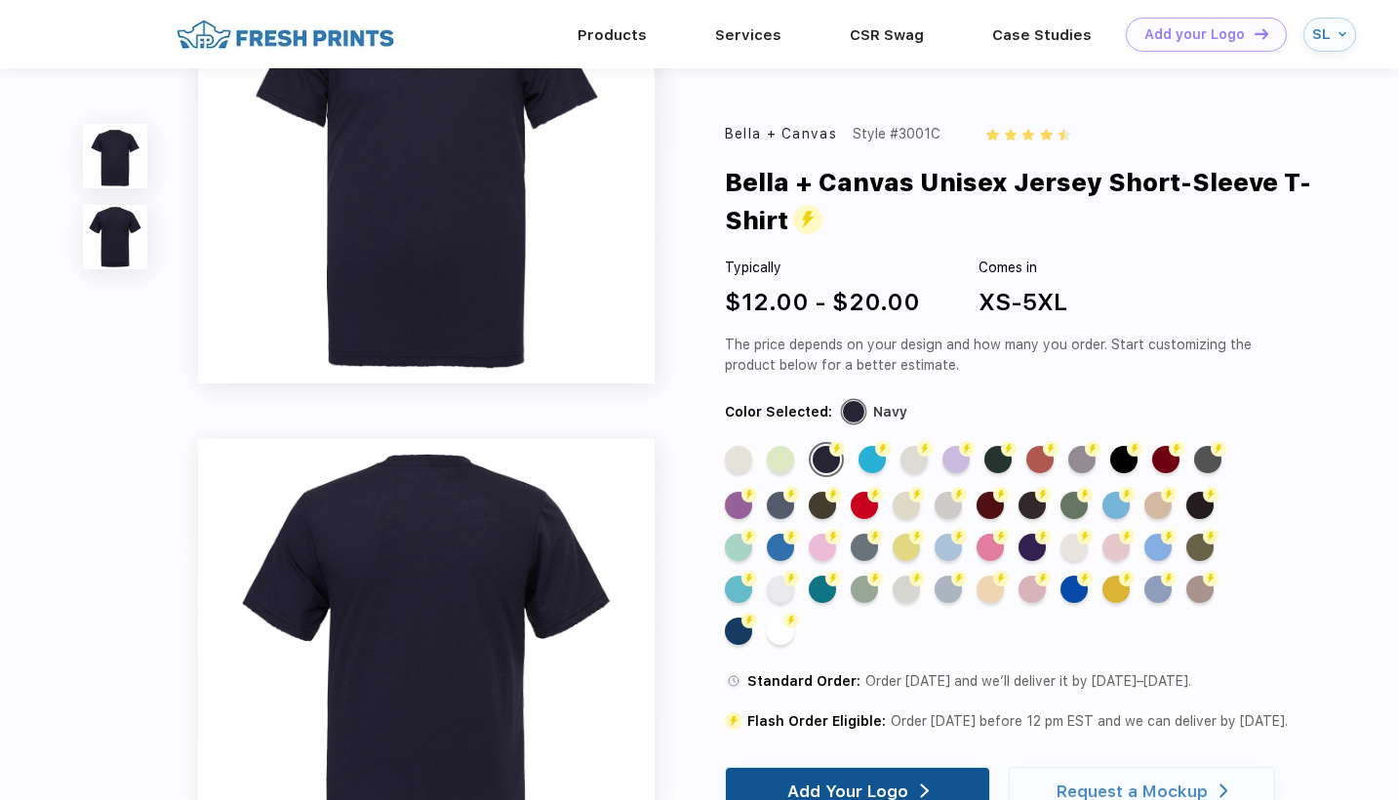
click at [922, 786] on img at bounding box center [924, 790] width 9 height 15
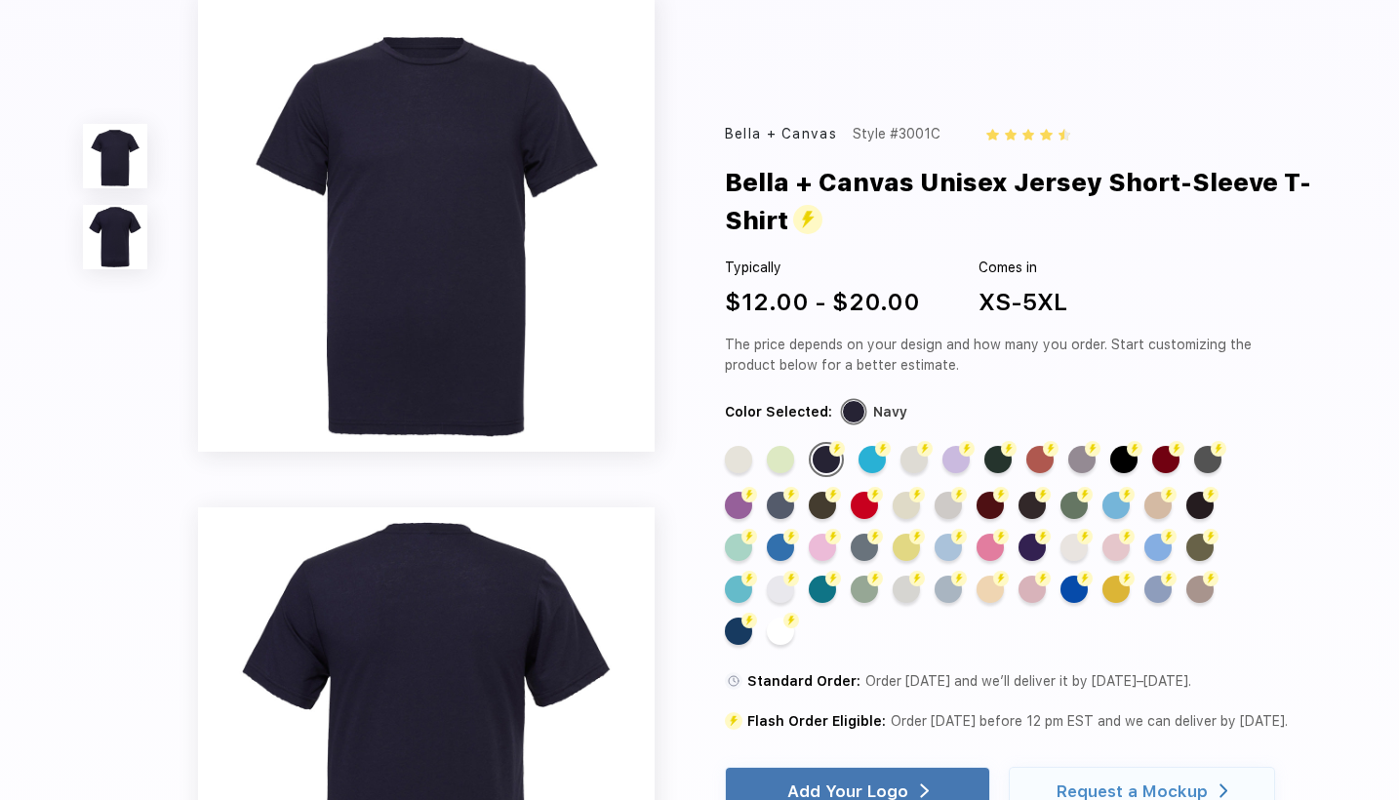
scroll to position [0, 0]
